Goal: Task Accomplishment & Management: Manage account settings

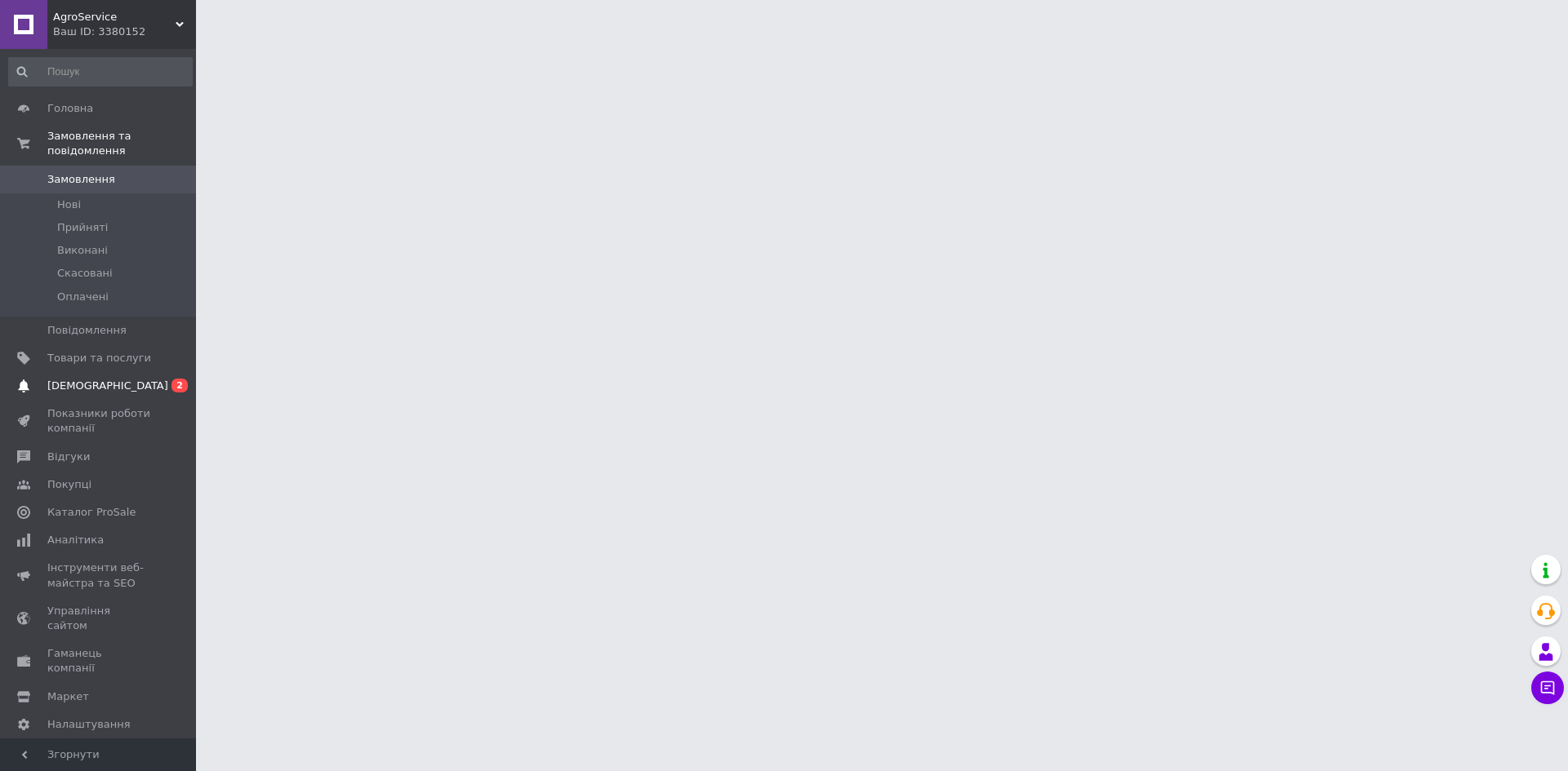
click at [139, 378] on span "[DEMOGRAPHIC_DATA]" at bounding box center [99, 385] width 104 height 14
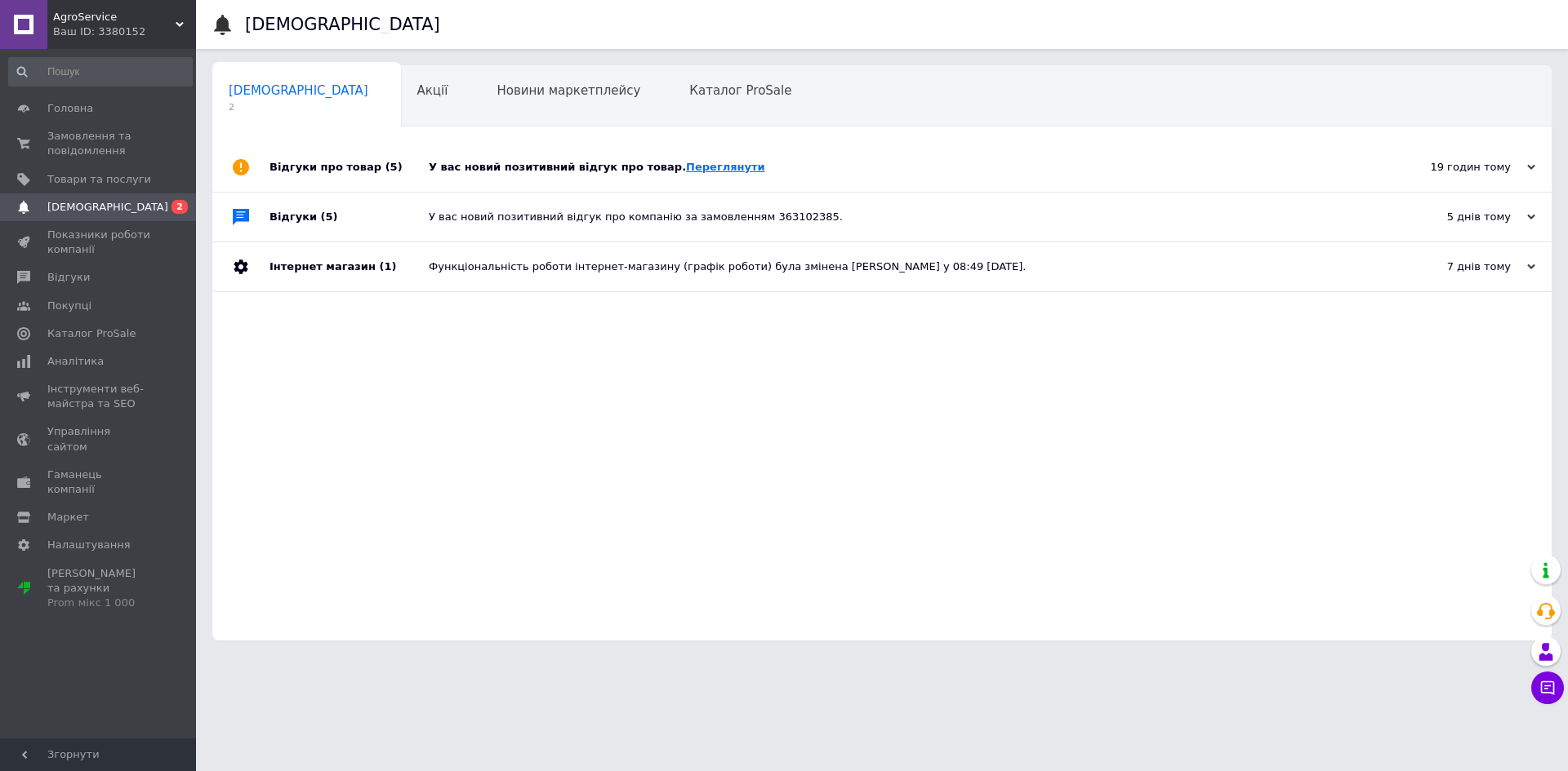
click at [689, 167] on link "Переглянути" at bounding box center [725, 167] width 79 height 13
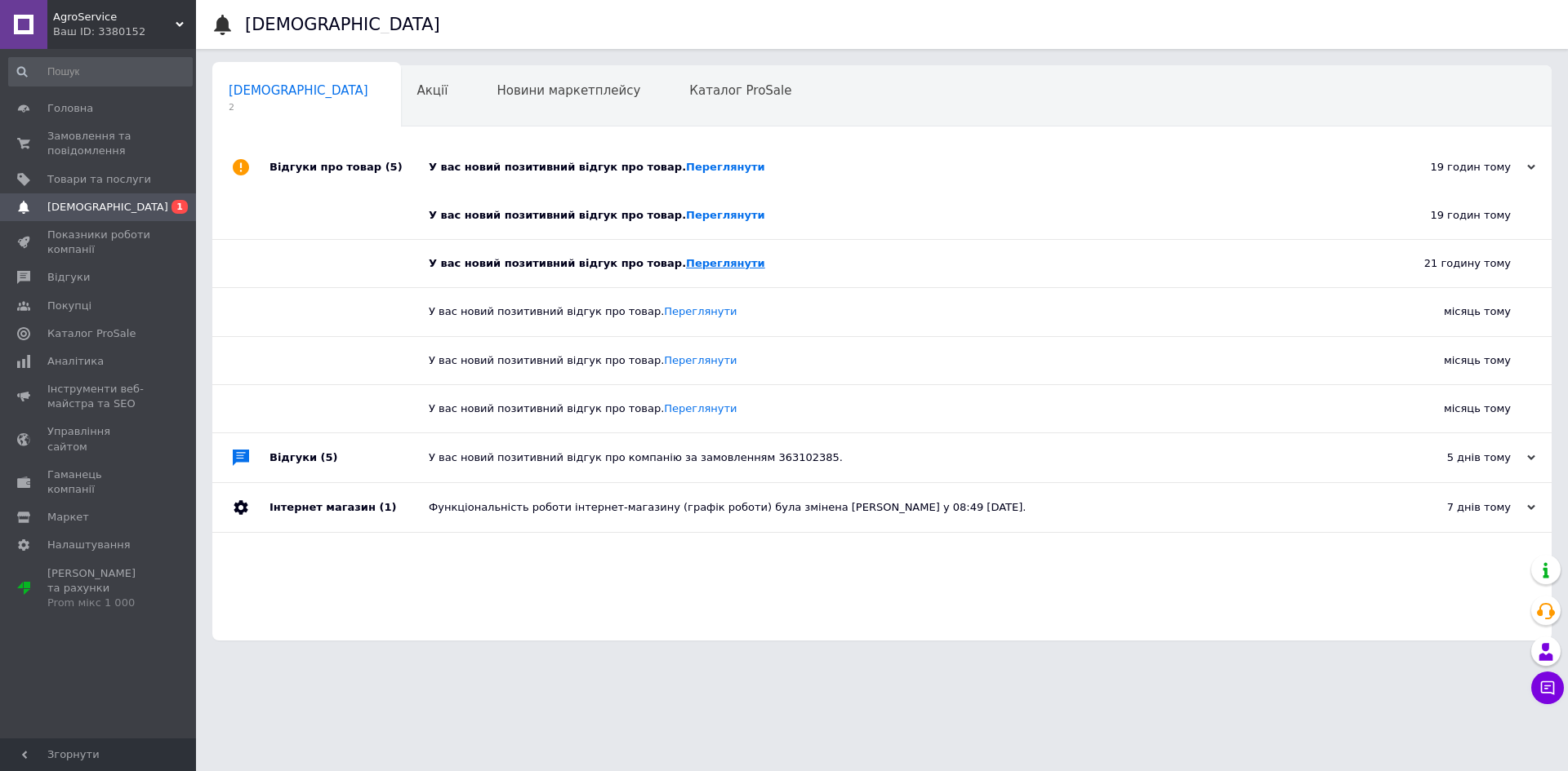
click at [703, 260] on link "Переглянути" at bounding box center [725, 263] width 79 height 13
click at [73, 108] on span "Головна" at bounding box center [69, 108] width 45 height 14
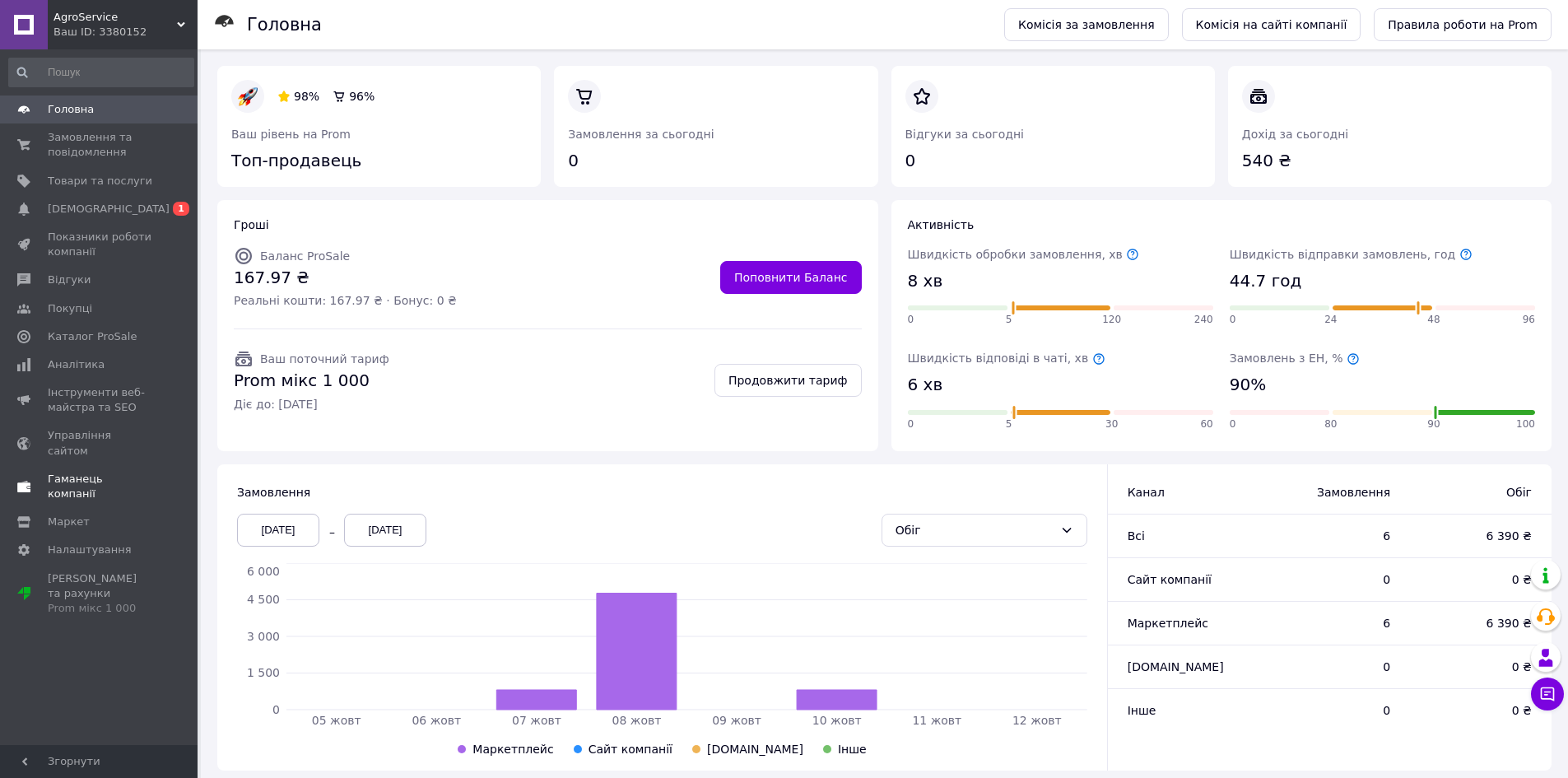
click at [85, 472] on span "Гаманець компанії" at bounding box center [100, 487] width 105 height 30
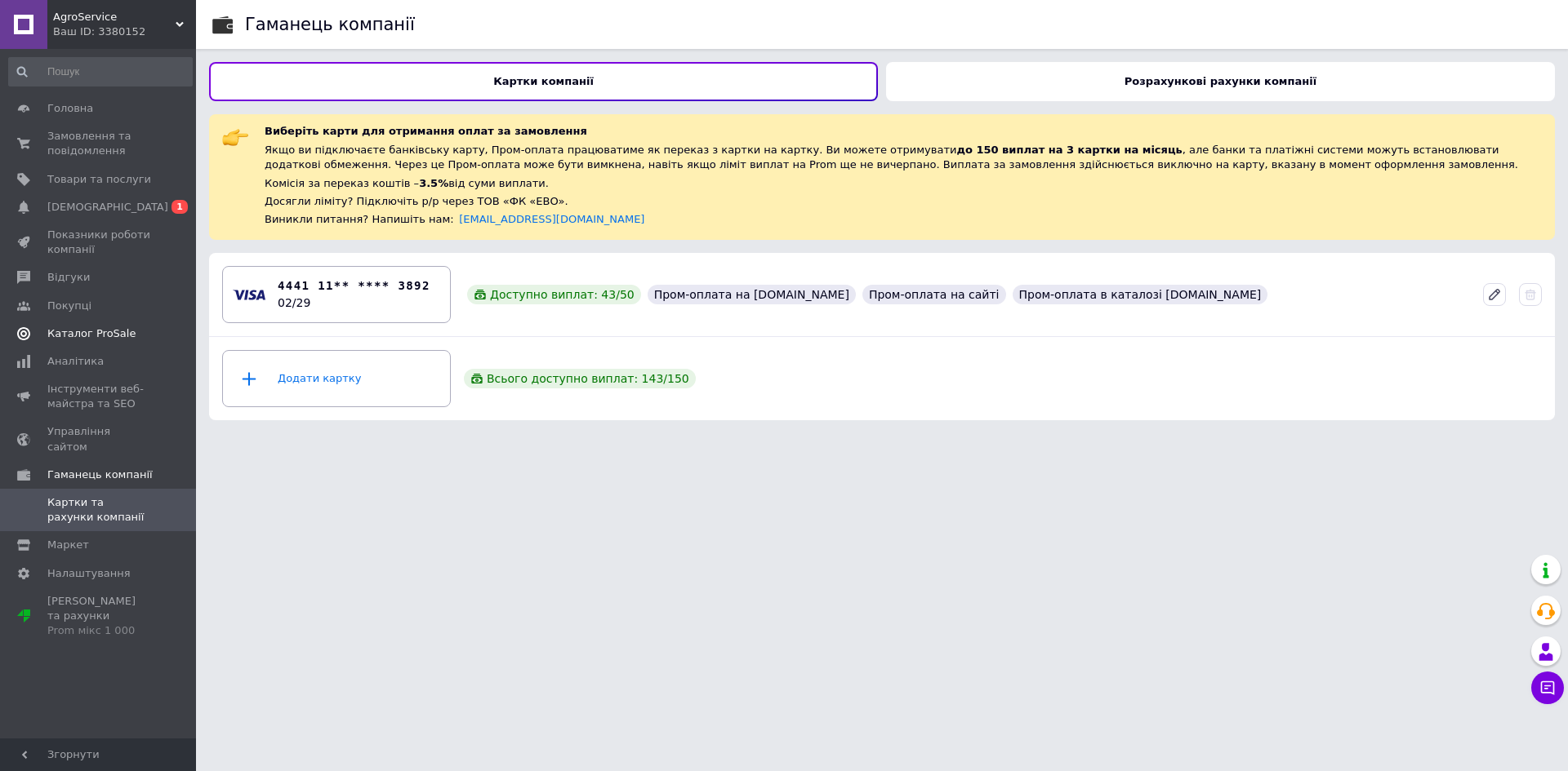
click at [110, 335] on span "Каталог ProSale" at bounding box center [91, 333] width 89 height 14
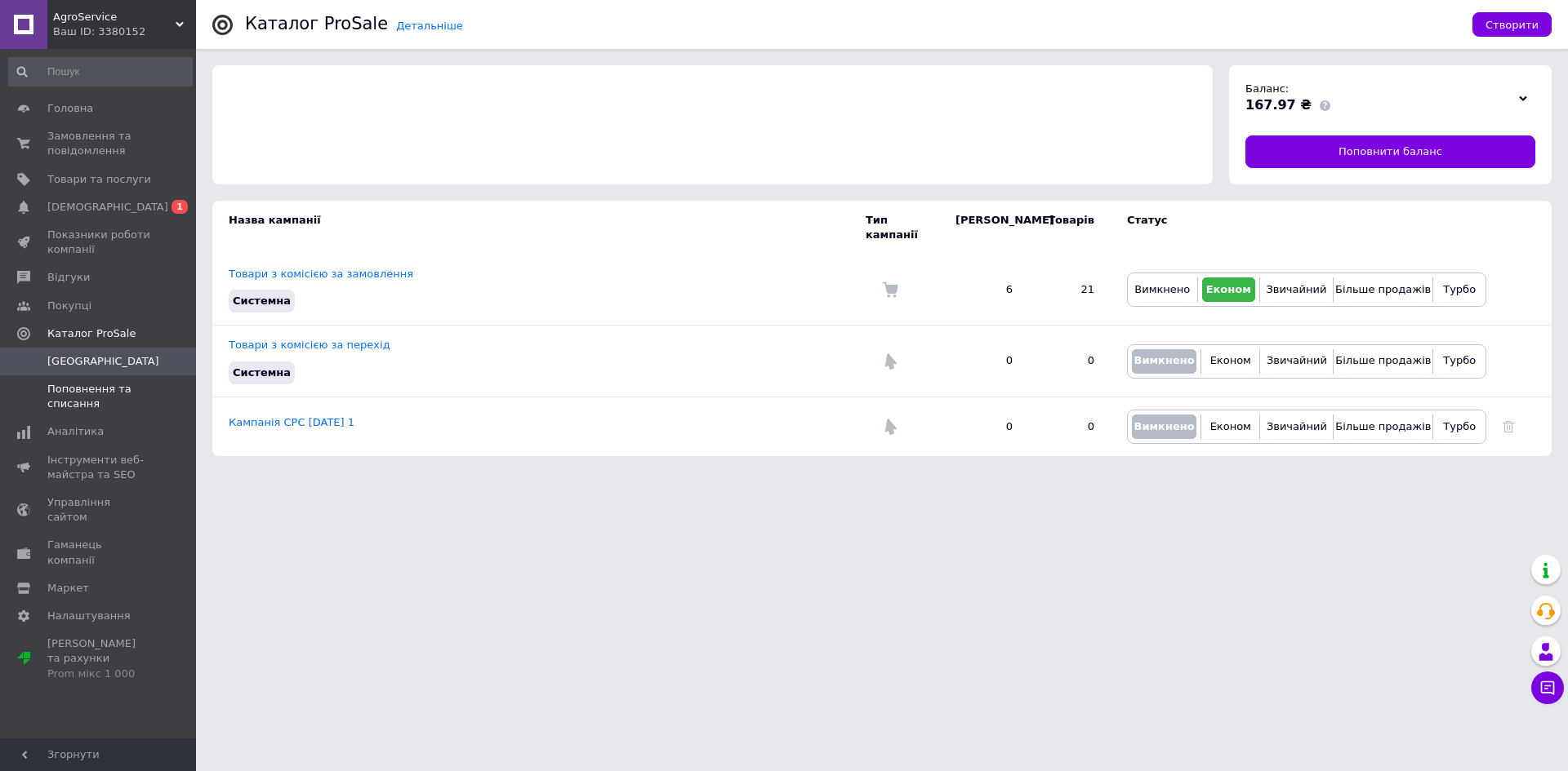
click at [115, 400] on span "Поповнення та списання" at bounding box center [99, 397] width 104 height 30
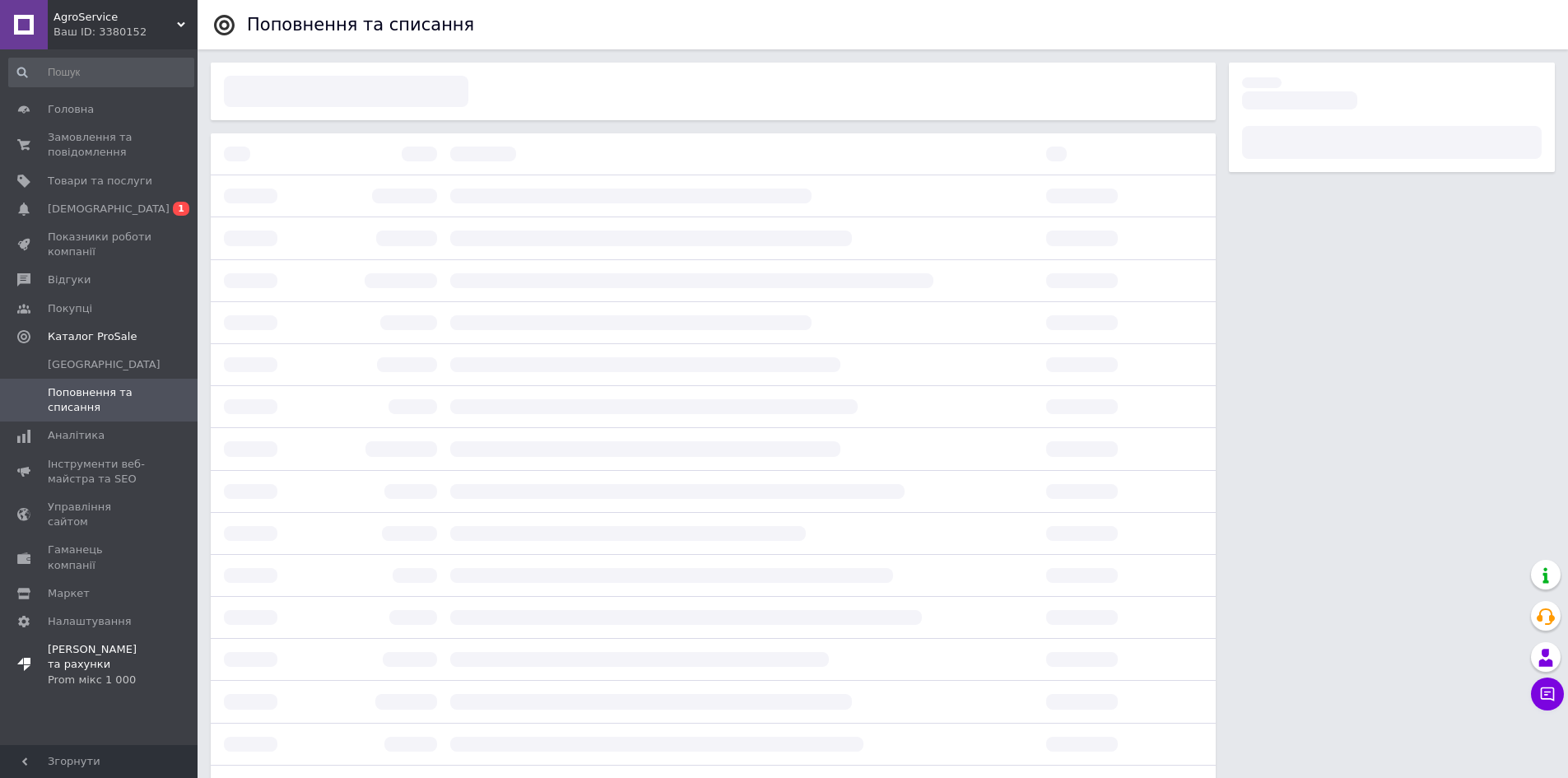
click at [114, 642] on span "Тарифи та рахунки Prom мікс 1 000" at bounding box center [100, 664] width 105 height 46
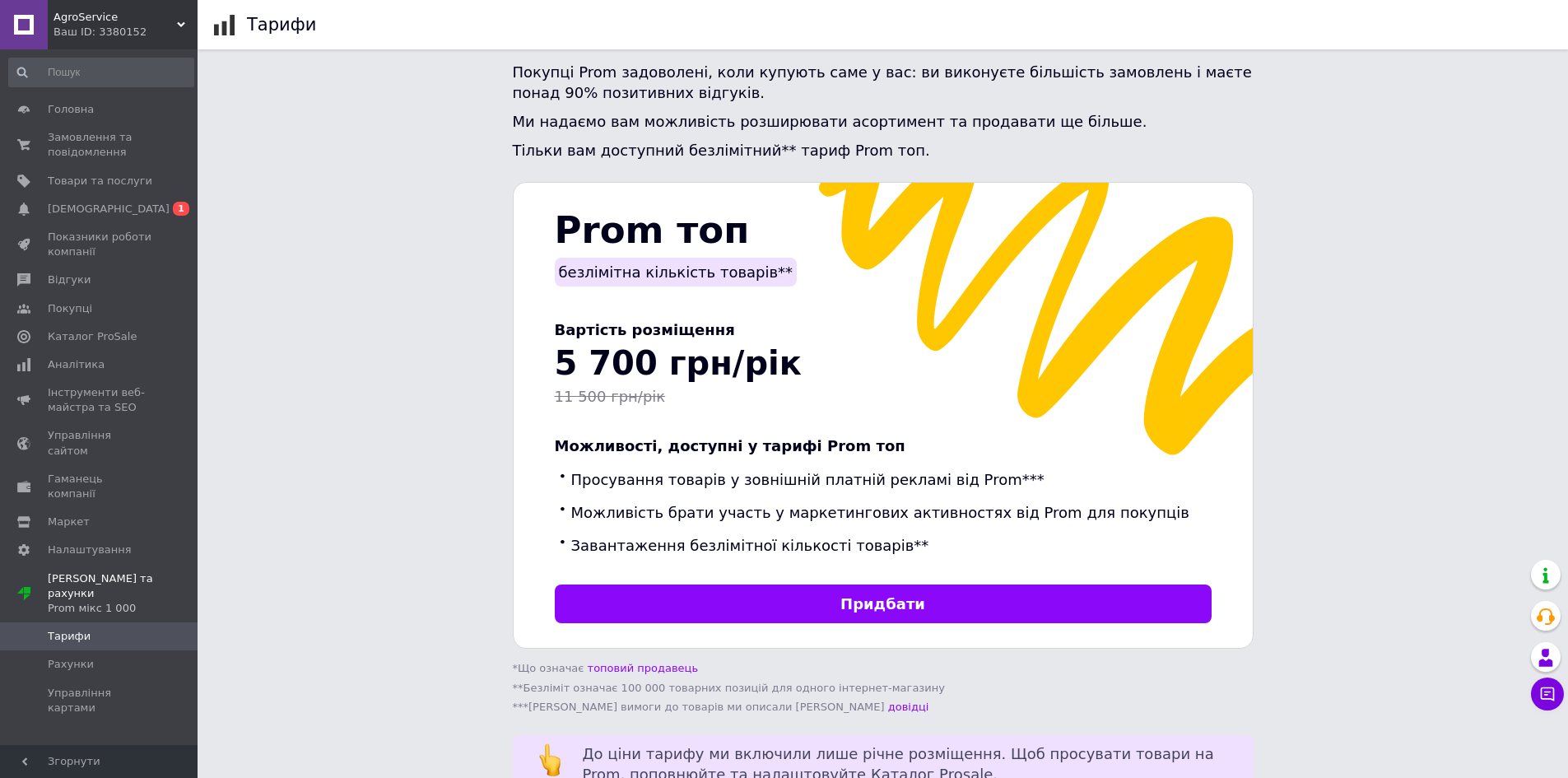
scroll to position [396, 0]
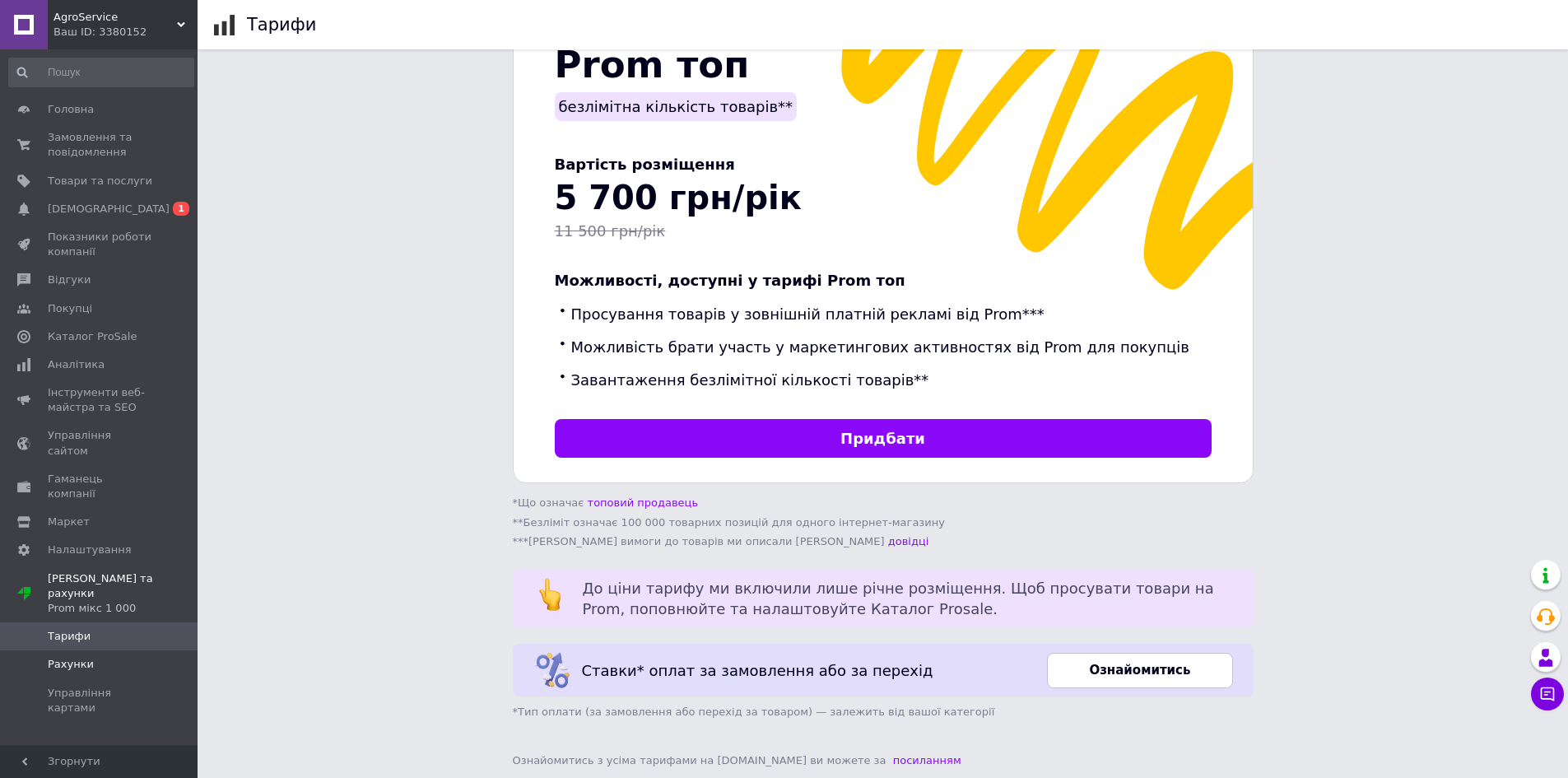
click at [130, 658] on span "Рахунки" at bounding box center [100, 664] width 105 height 15
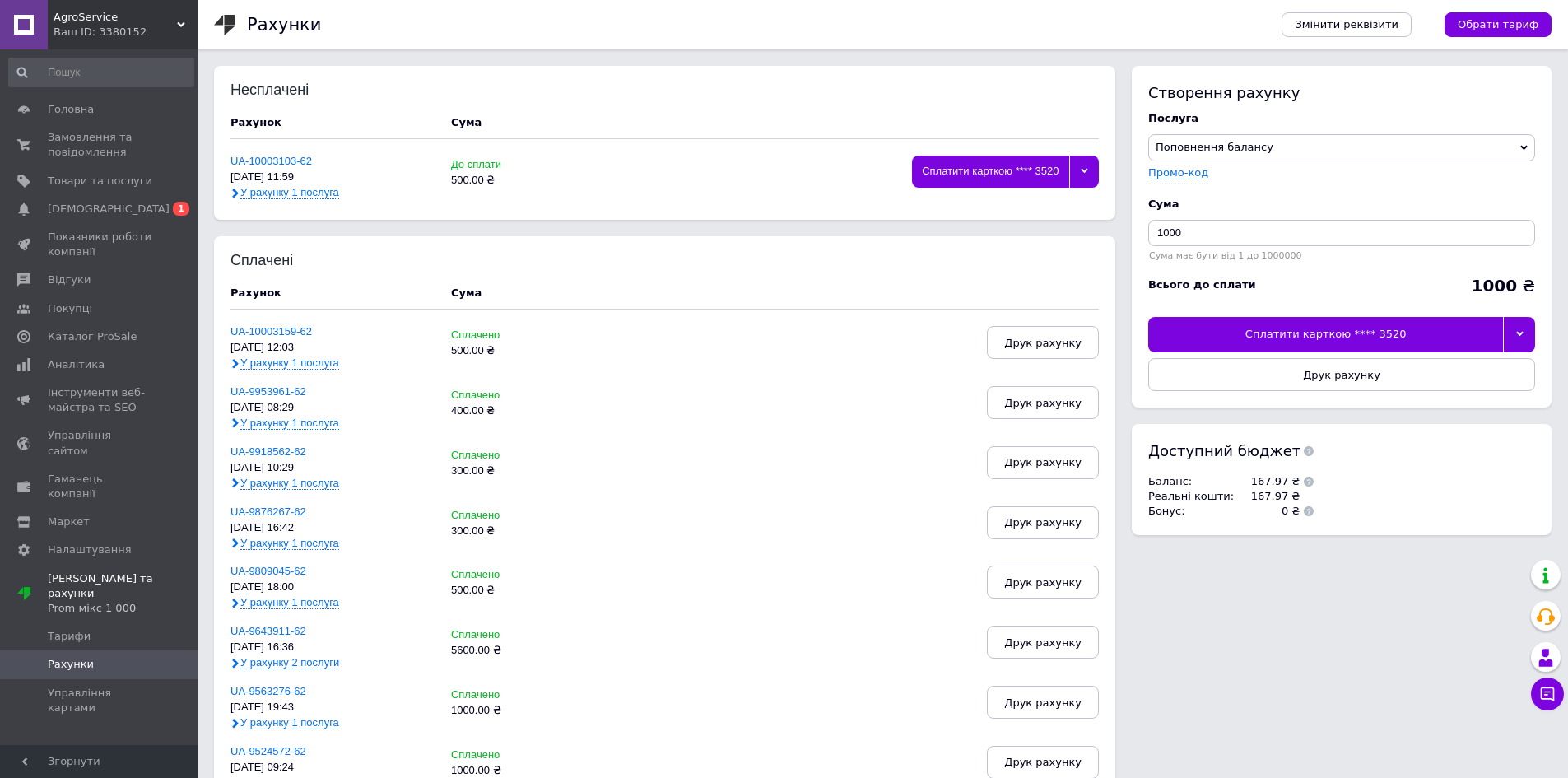
click at [1092, 178] on div at bounding box center [1084, 171] width 30 height 32
click at [979, 344] on li "Видалити" at bounding box center [1005, 336] width 185 height 29
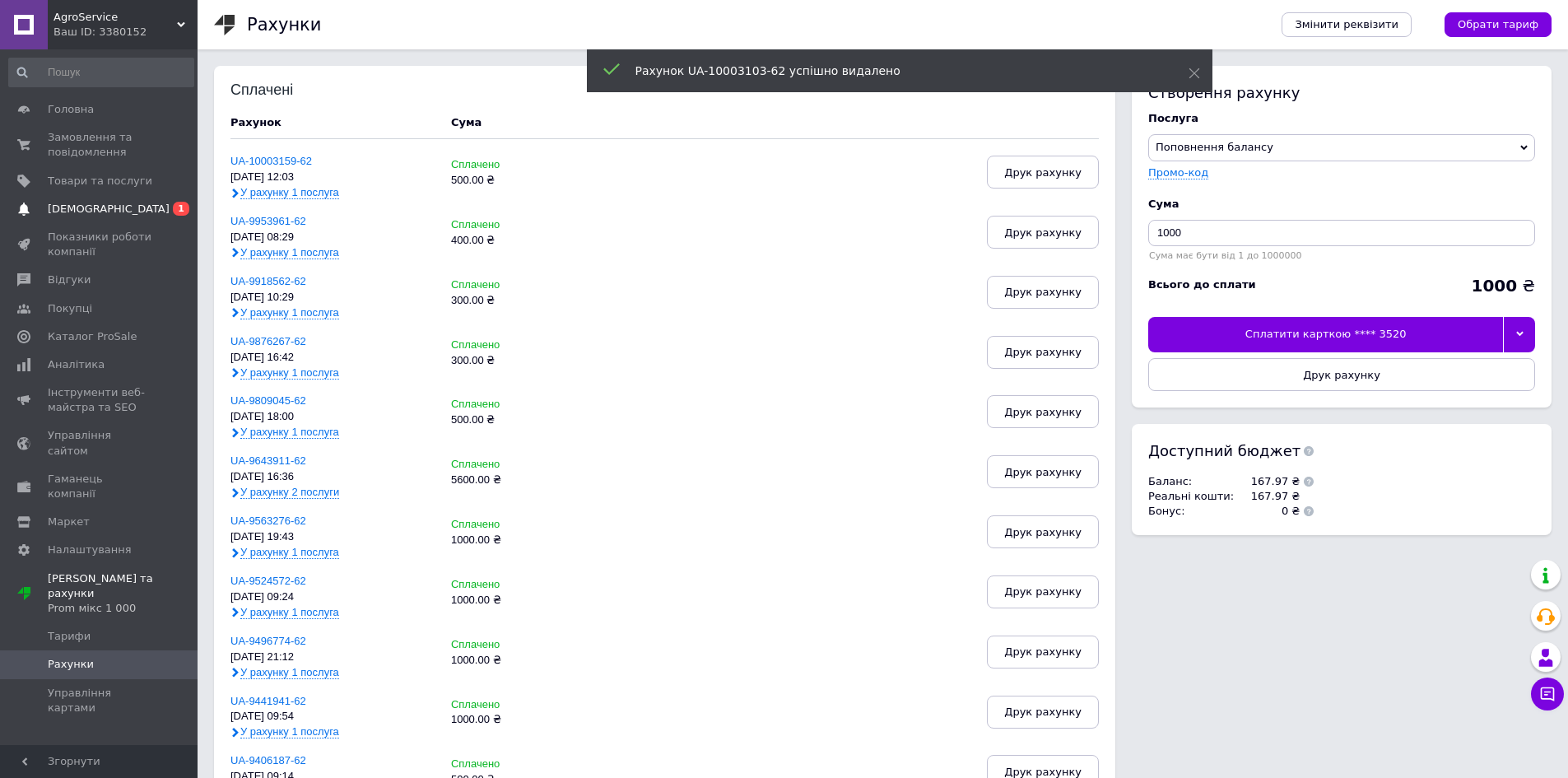
click at [72, 208] on span "[DEMOGRAPHIC_DATA]" at bounding box center [108, 209] width 121 height 15
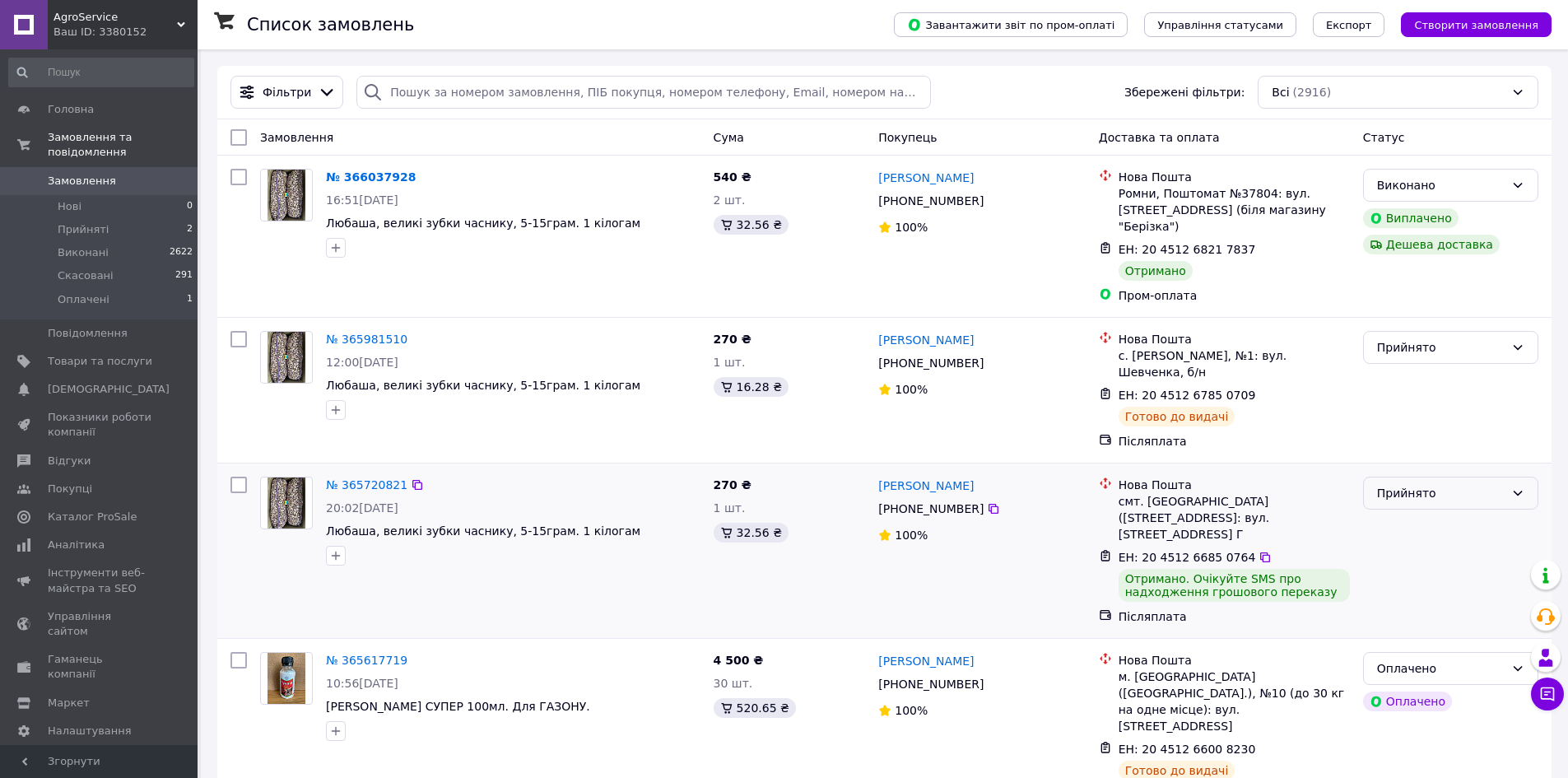
click at [1451, 485] on div "Прийнято" at bounding box center [1440, 493] width 127 height 18
click at [1433, 497] on li "Виконано" at bounding box center [1451, 496] width 174 height 30
click at [101, 222] on span "Прийняті" at bounding box center [83, 229] width 51 height 15
